Goal: Answer question/provide support

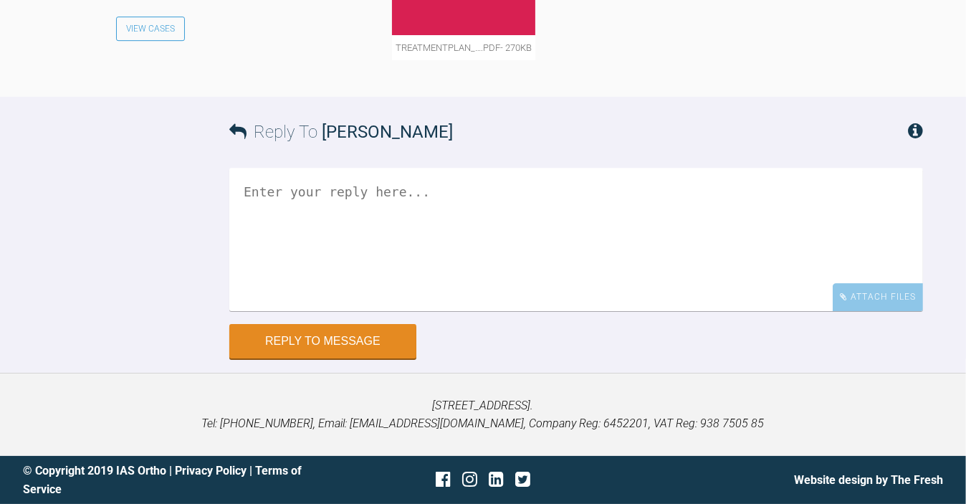
scroll to position [5615, 0]
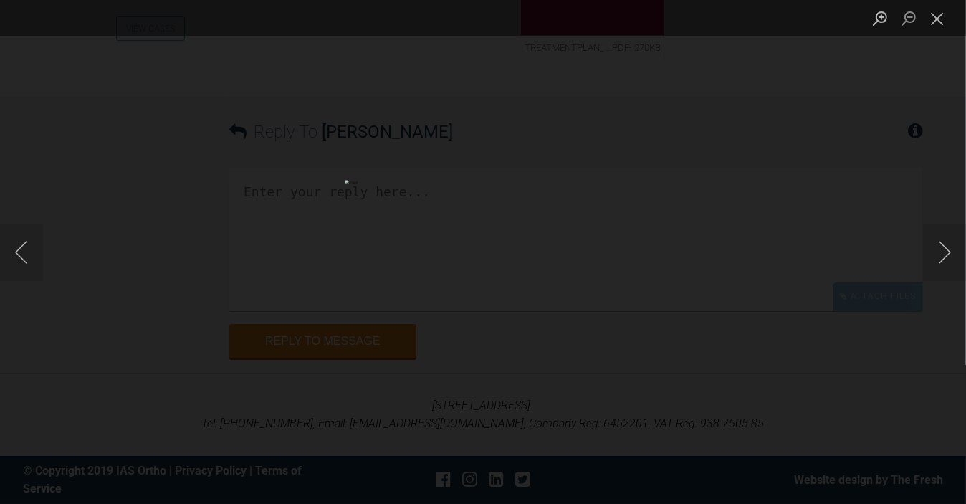
click at [254, 242] on div "Lightbox" at bounding box center [483, 252] width 966 height 504
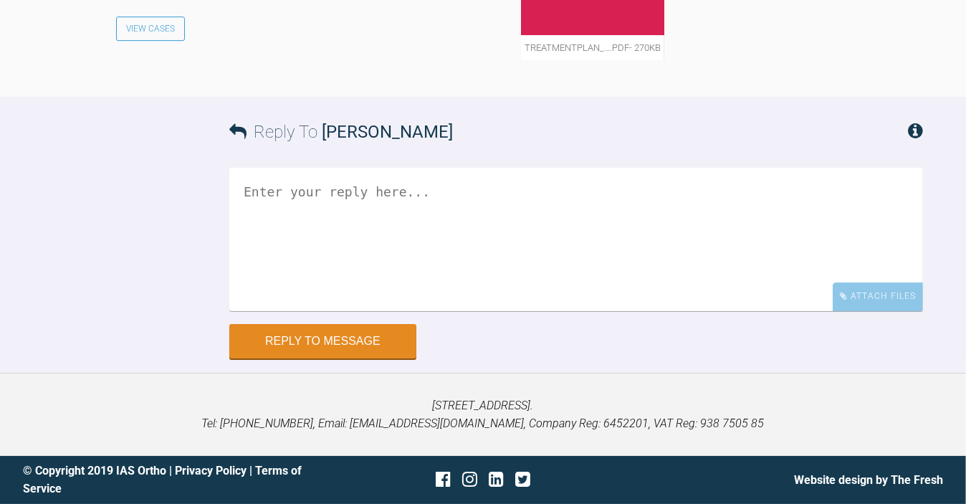
scroll to position [5891, 0]
click at [441, 222] on textarea at bounding box center [576, 239] width 694 height 143
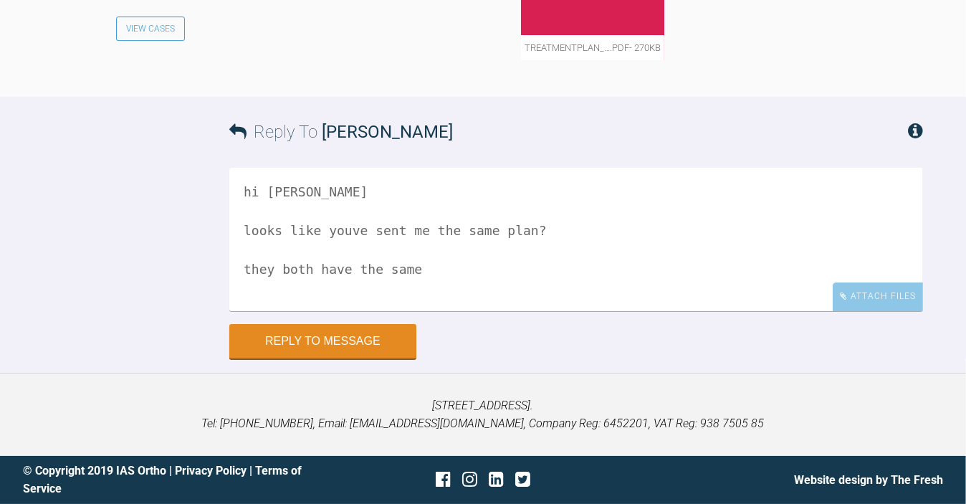
click at [350, 232] on textarea "hi rosheen looks like youve sent me the same plan? they both have the same" at bounding box center [576, 239] width 694 height 143
click at [446, 268] on textarea "hi rosheen looks like you've sent me the same plan? they both have the same" at bounding box center [576, 239] width 694 height 143
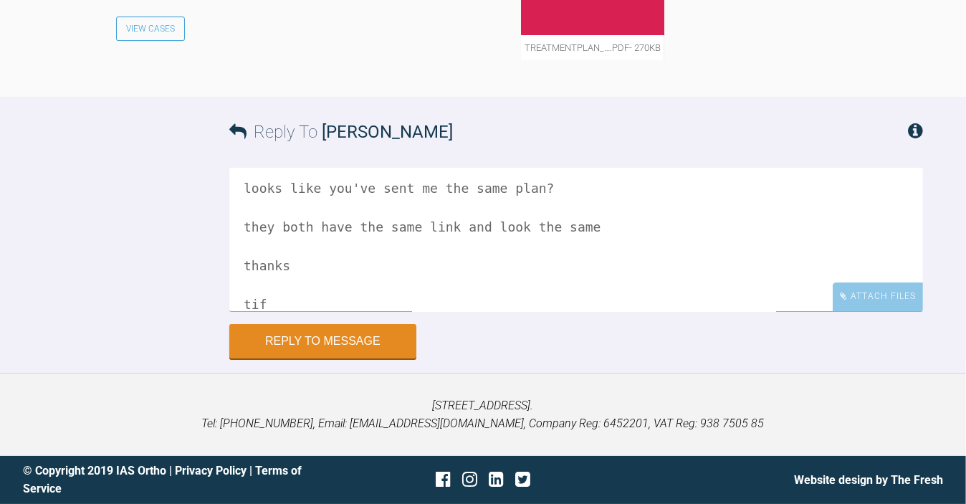
scroll to position [62, 0]
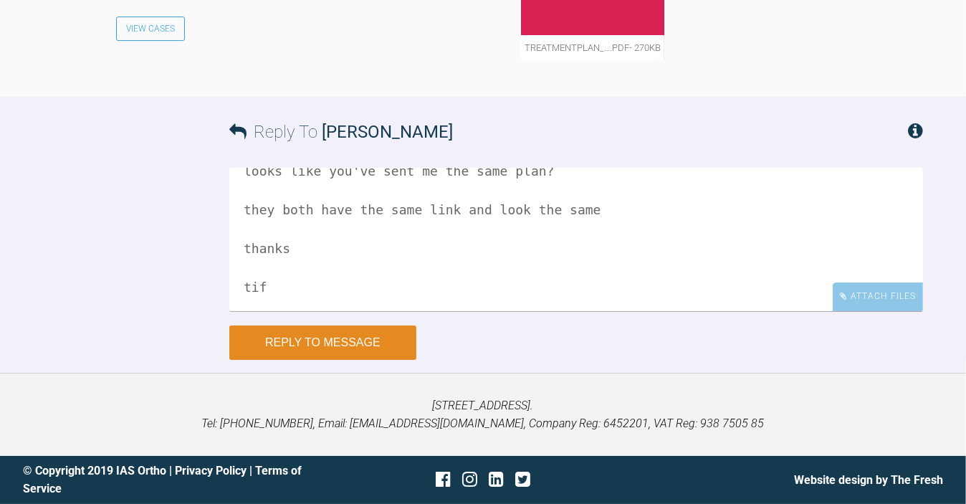
type textarea "hi rosheen looks like you've sent me the same plan? they both have the same lin…"
click at [348, 336] on button "Reply to Message" at bounding box center [322, 342] width 187 height 34
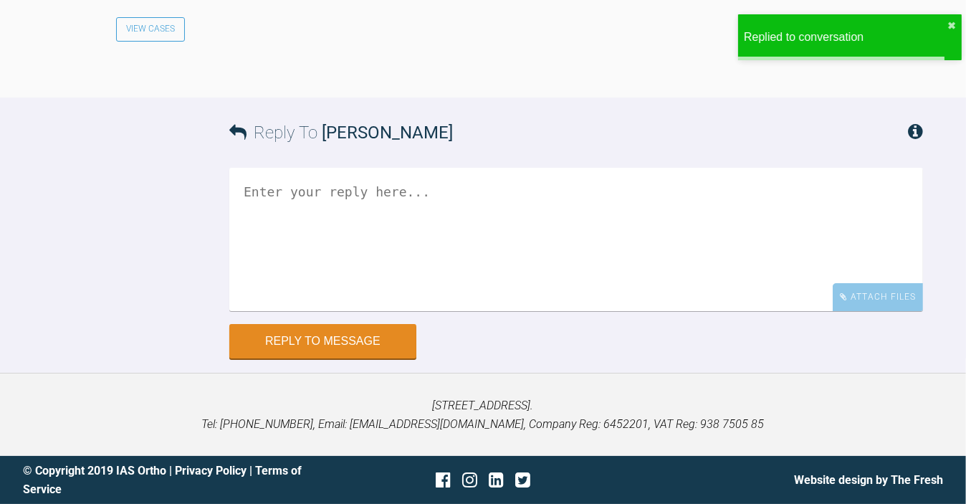
scroll to position [6232, 0]
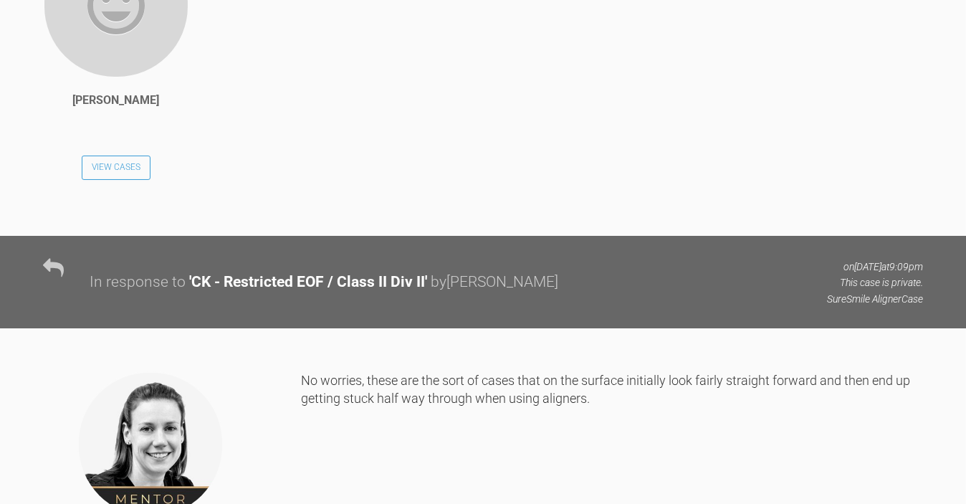
scroll to position [1254, 0]
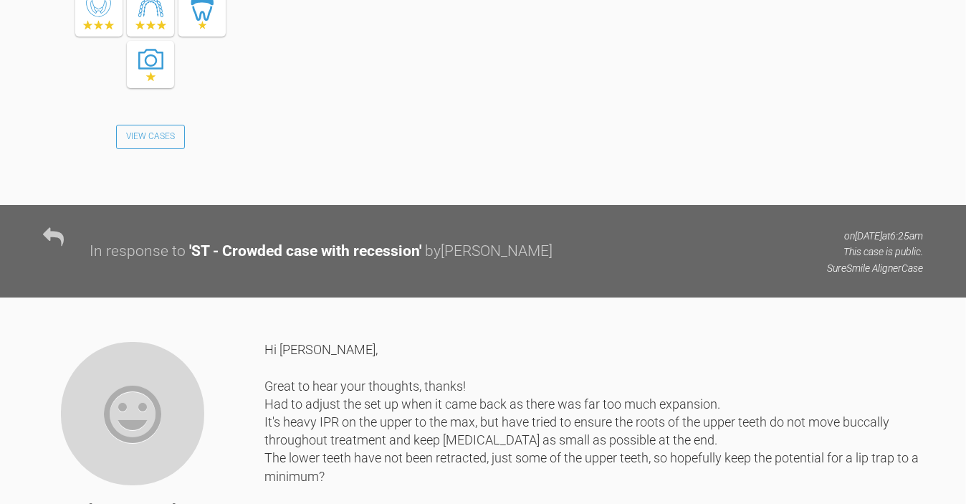
scroll to position [1323, 0]
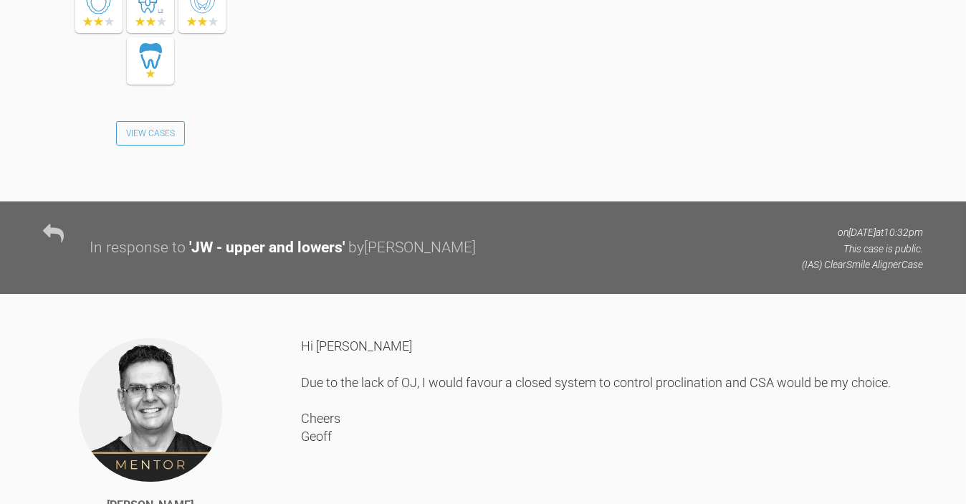
scroll to position [1587, 0]
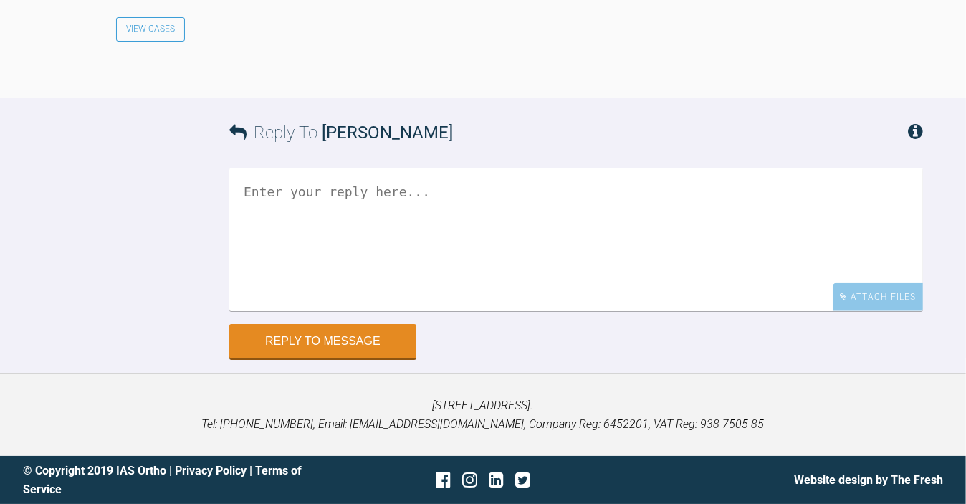
scroll to position [1727, 0]
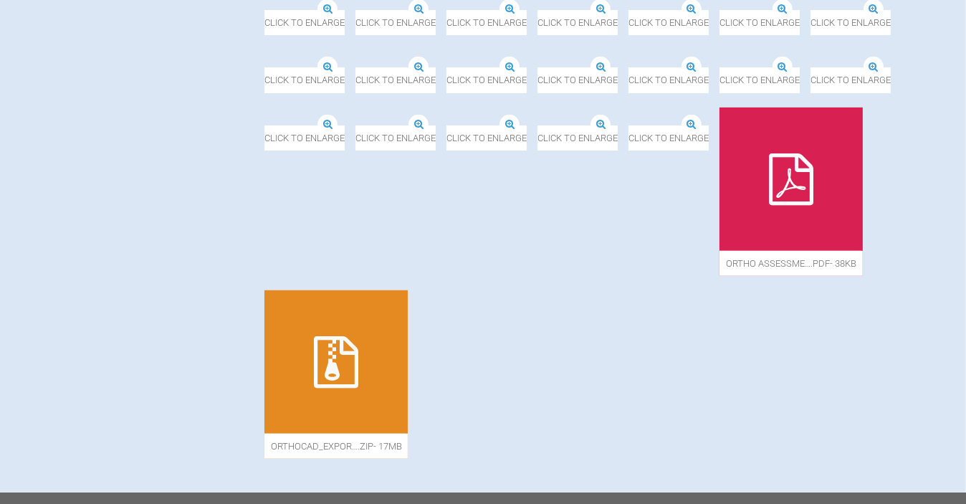
scroll to position [643, 0]
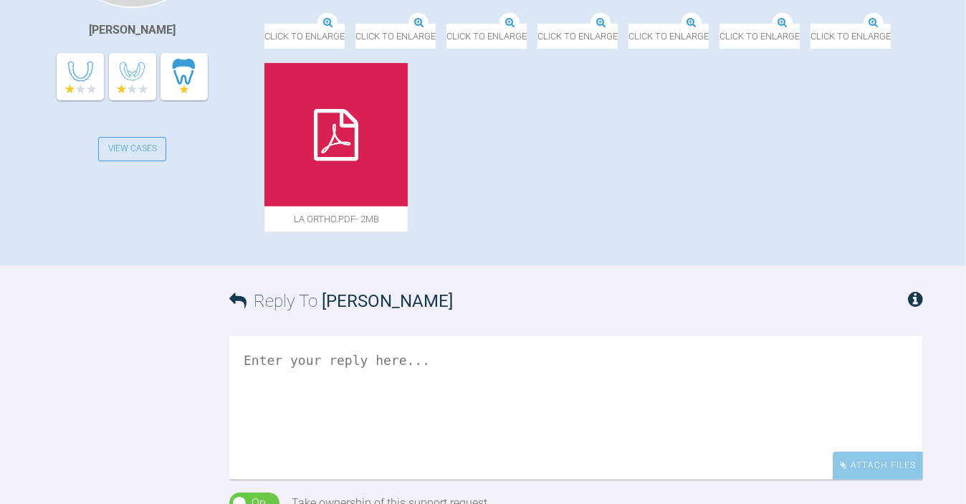
scroll to position [514, 0]
